Goal: Navigation & Orientation: Understand site structure

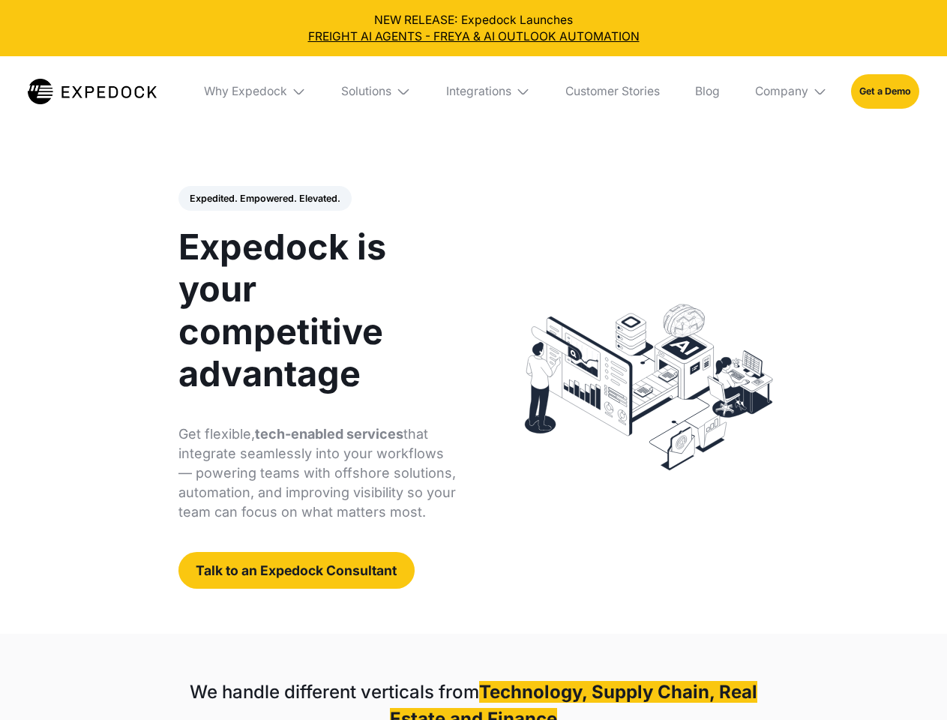
select select
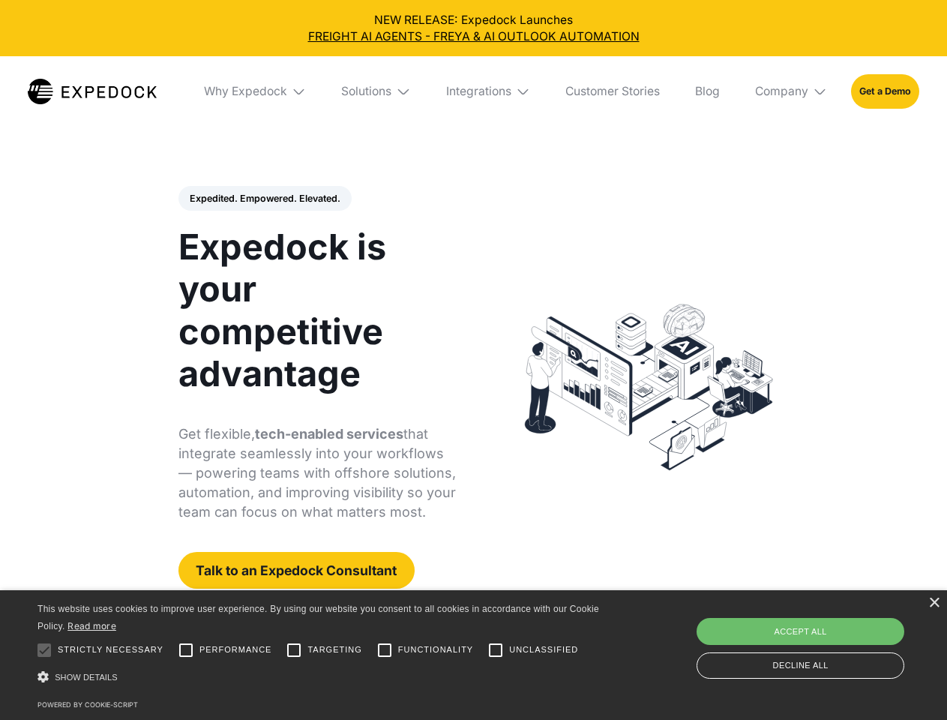
click at [473, 91] on div "Integrations" at bounding box center [478, 91] width 65 height 15
click at [256, 91] on div "Why Expedock" at bounding box center [232, 91] width 83 height 15
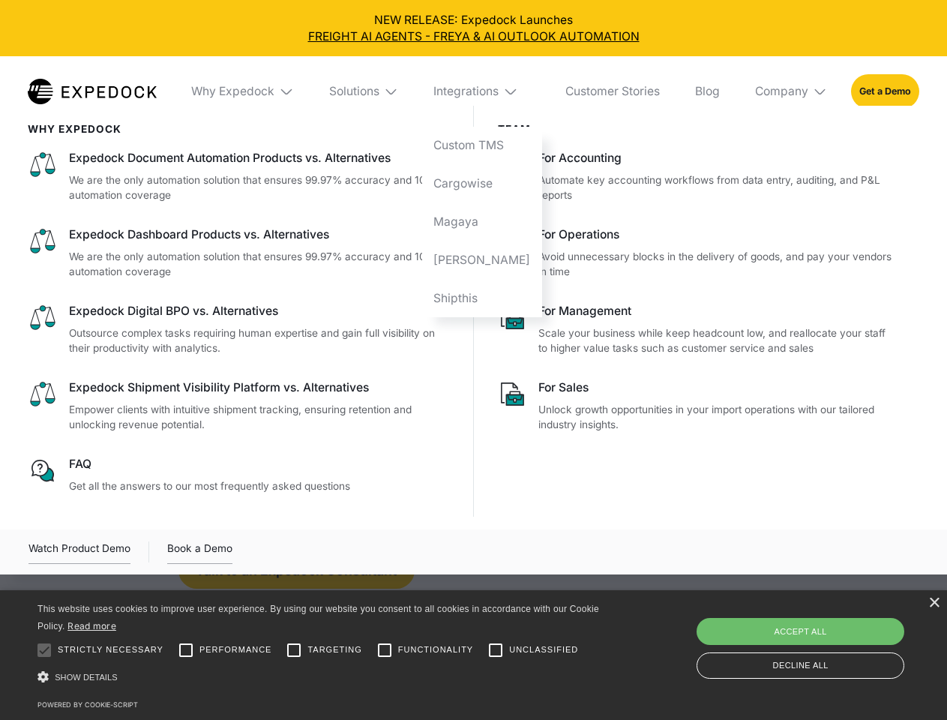
click at [377, 91] on div "Solutions" at bounding box center [354, 91] width 50 height 15
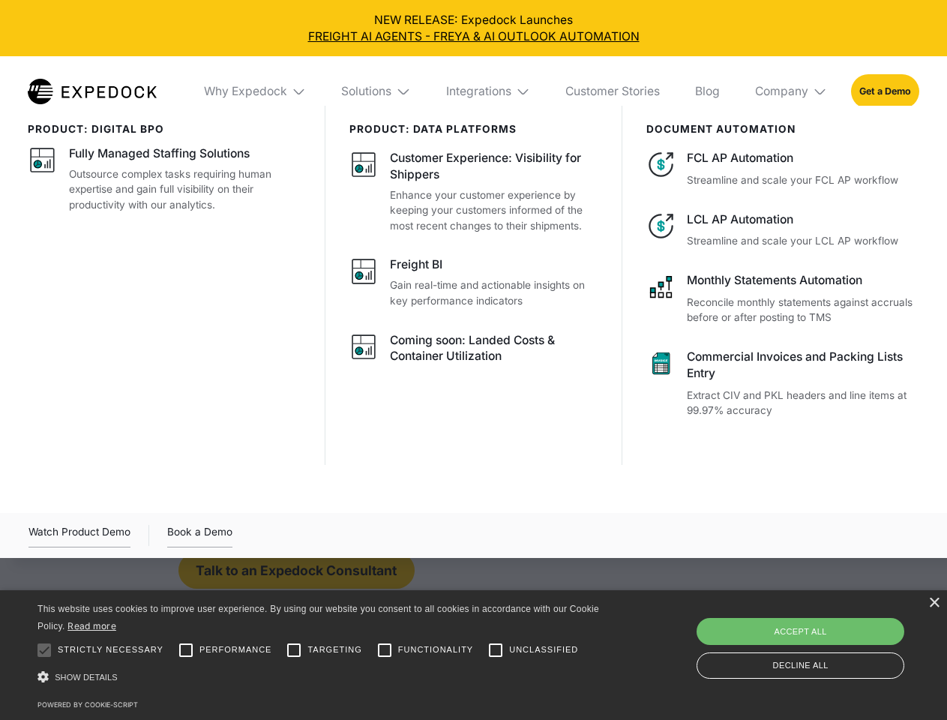
click at [489, 91] on div "Integrations" at bounding box center [478, 91] width 65 height 15
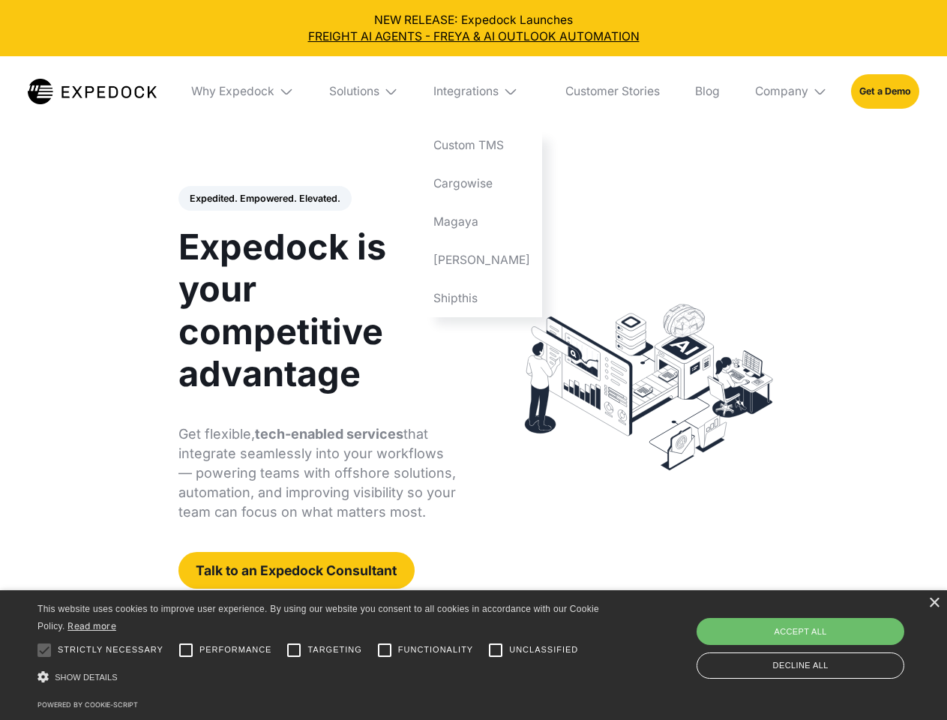
click at [792, 91] on div "Company" at bounding box center [781, 91] width 53 height 15
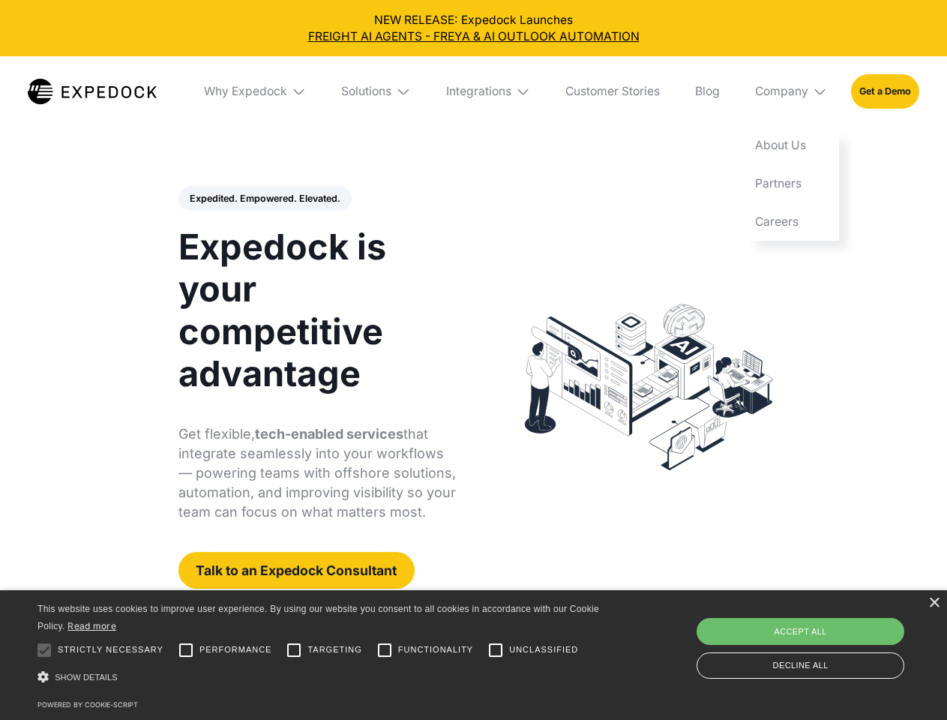
click at [264, 199] on div "Expedited. Empowered. Elevated. Automate Freight Document Extraction at 99.97% …" at bounding box center [317, 387] width 278 height 403
click at [44, 650] on div at bounding box center [44, 650] width 30 height 30
click at [186, 650] on input "Performance" at bounding box center [186, 650] width 30 height 30
checkbox input "true"
click at [294, 650] on input "Targeting" at bounding box center [294, 650] width 30 height 30
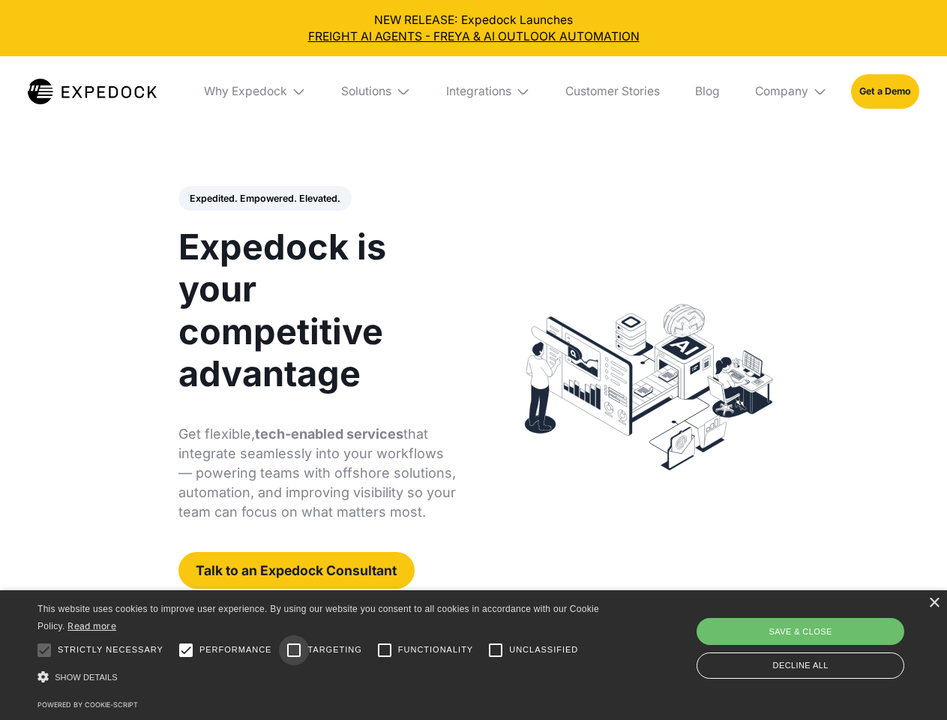
checkbox input "true"
click at [385, 650] on input "Functionality" at bounding box center [385, 650] width 30 height 30
checkbox input "true"
